Goal: Find specific page/section: Find specific page/section

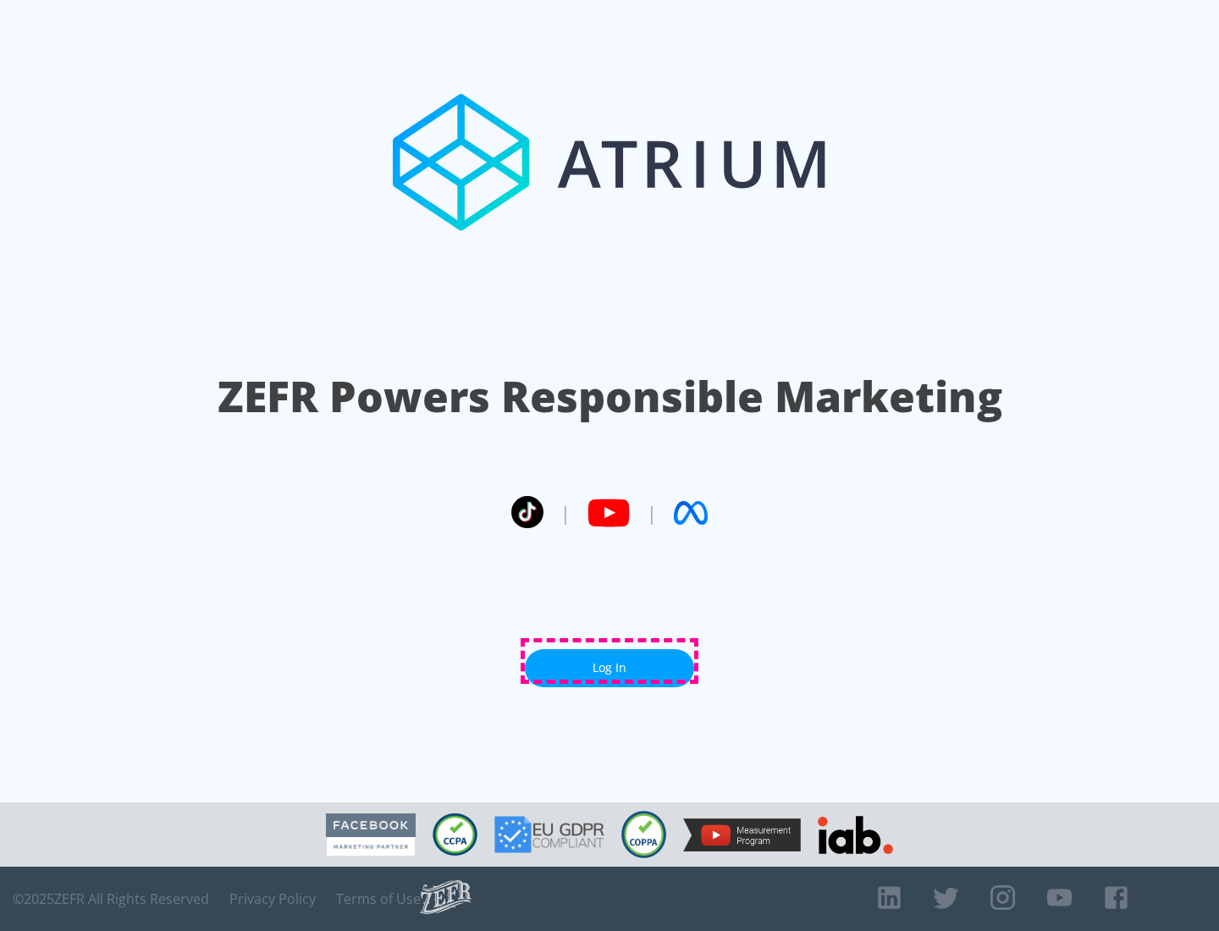
click at [610, 661] on link "Log In" at bounding box center [609, 668] width 169 height 38
